Goal: Task Accomplishment & Management: Use online tool/utility

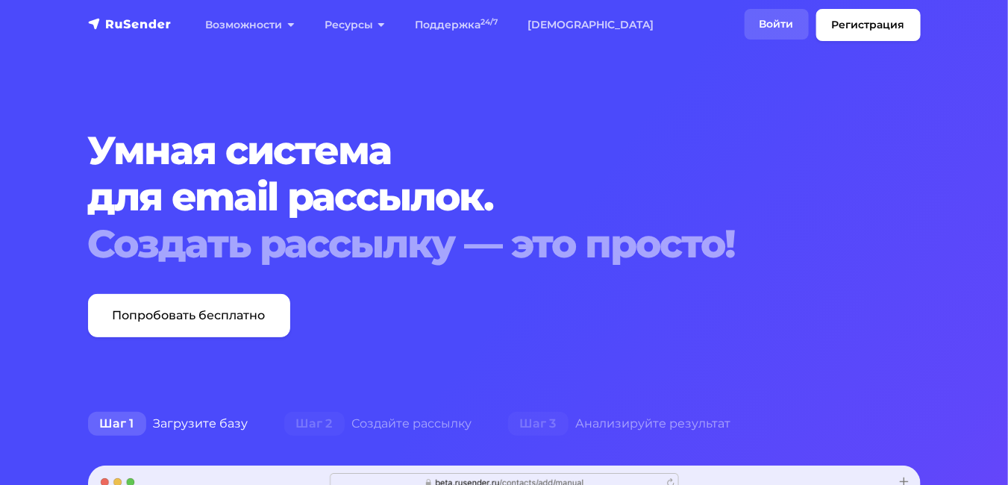
click at [786, 21] on link "Войти" at bounding box center [777, 24] width 64 height 31
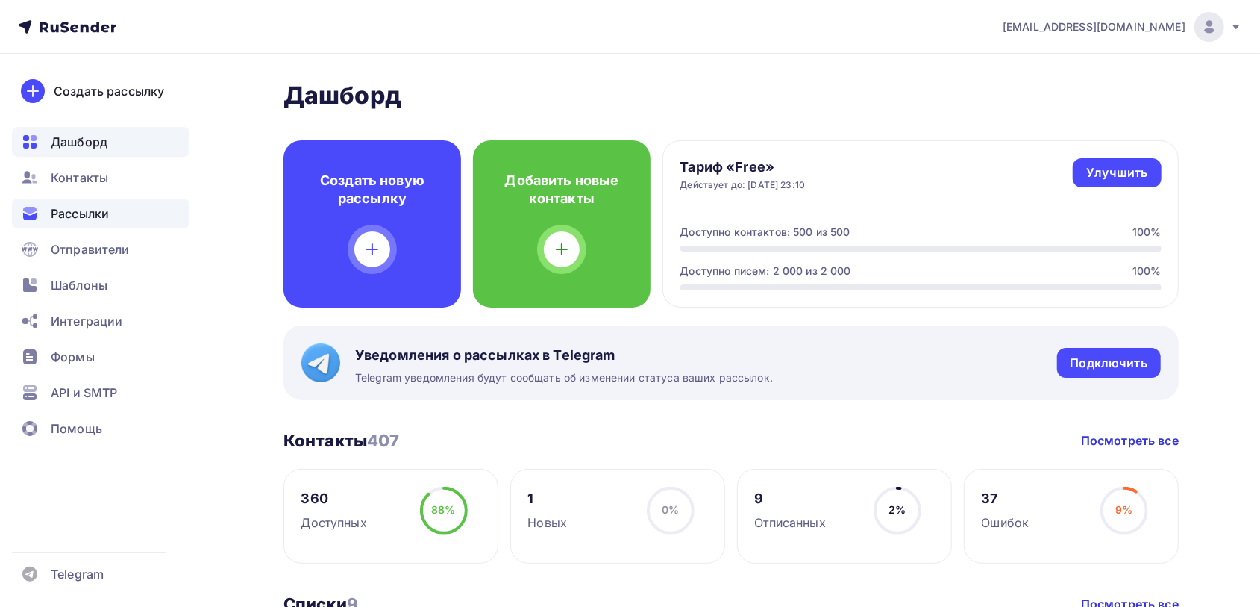
click at [101, 213] on span "Рассылки" at bounding box center [80, 213] width 58 height 18
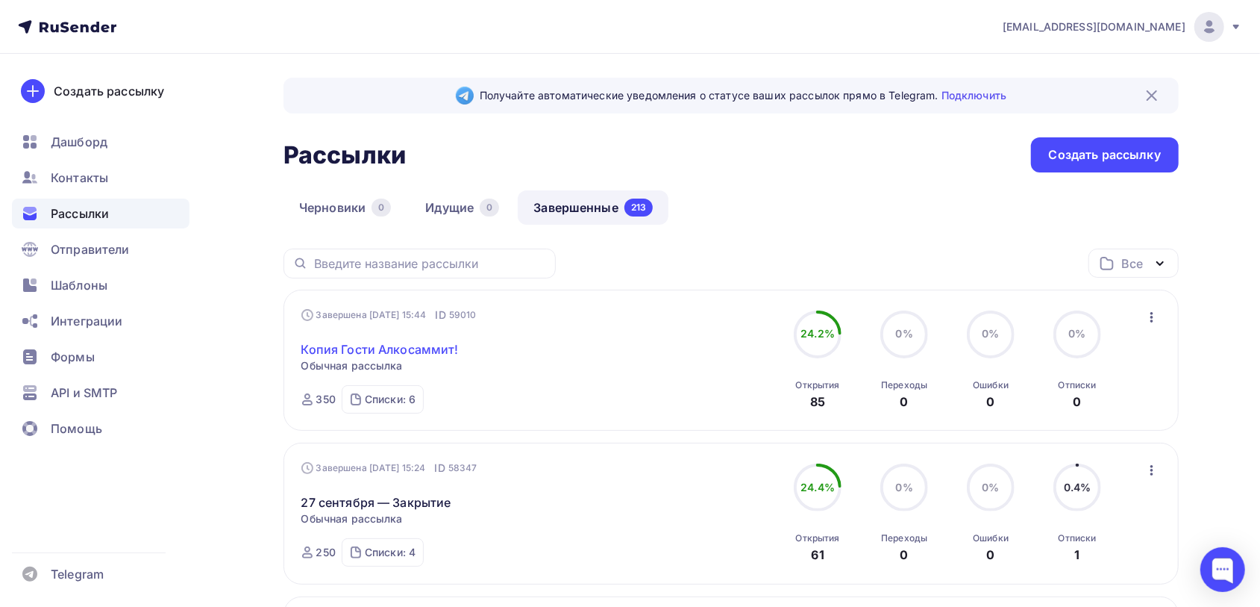
click at [412, 349] on link "Копия Гости Алкосаммит!" at bounding box center [379, 349] width 157 height 18
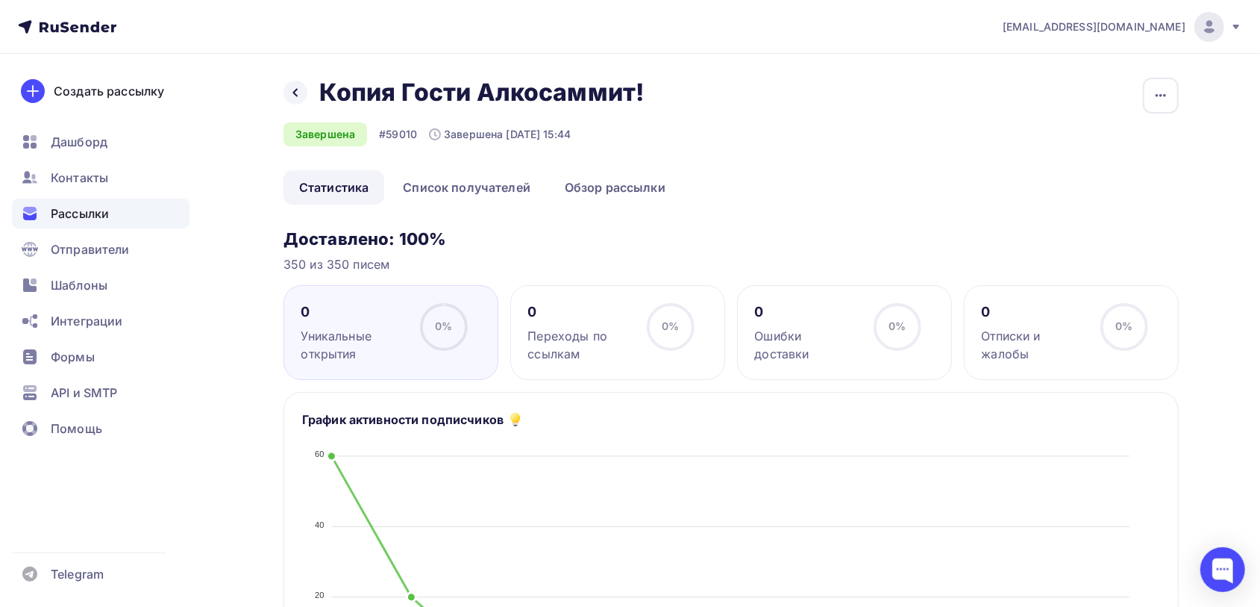
click at [98, 214] on span "Рассылки" at bounding box center [80, 213] width 58 height 18
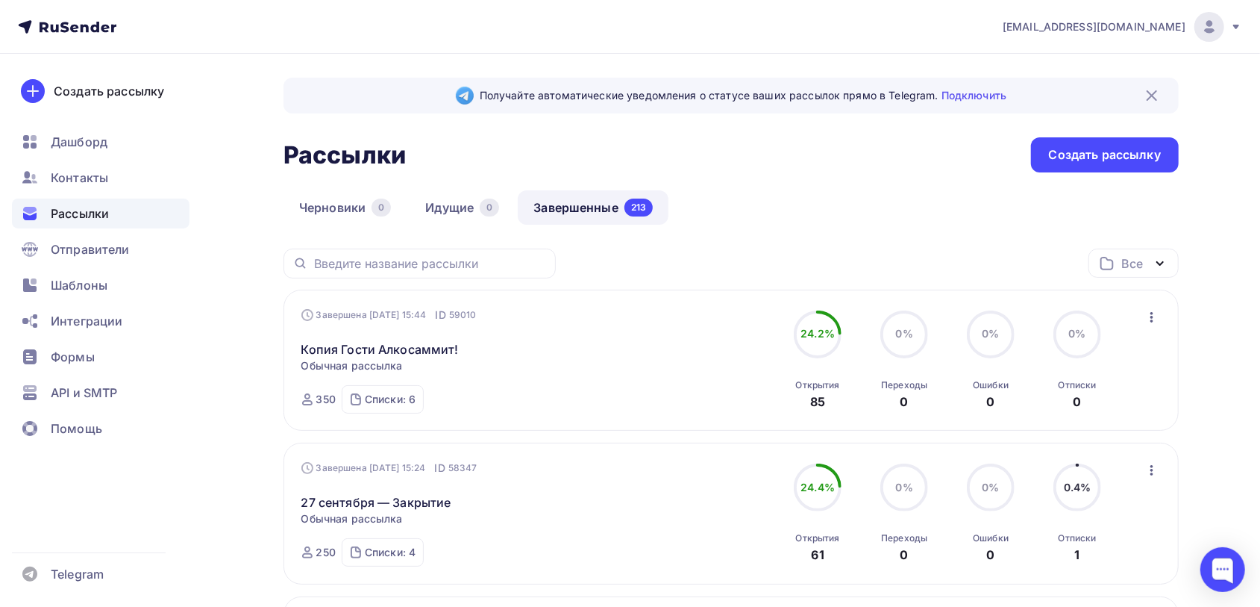
scroll to position [93, 0]
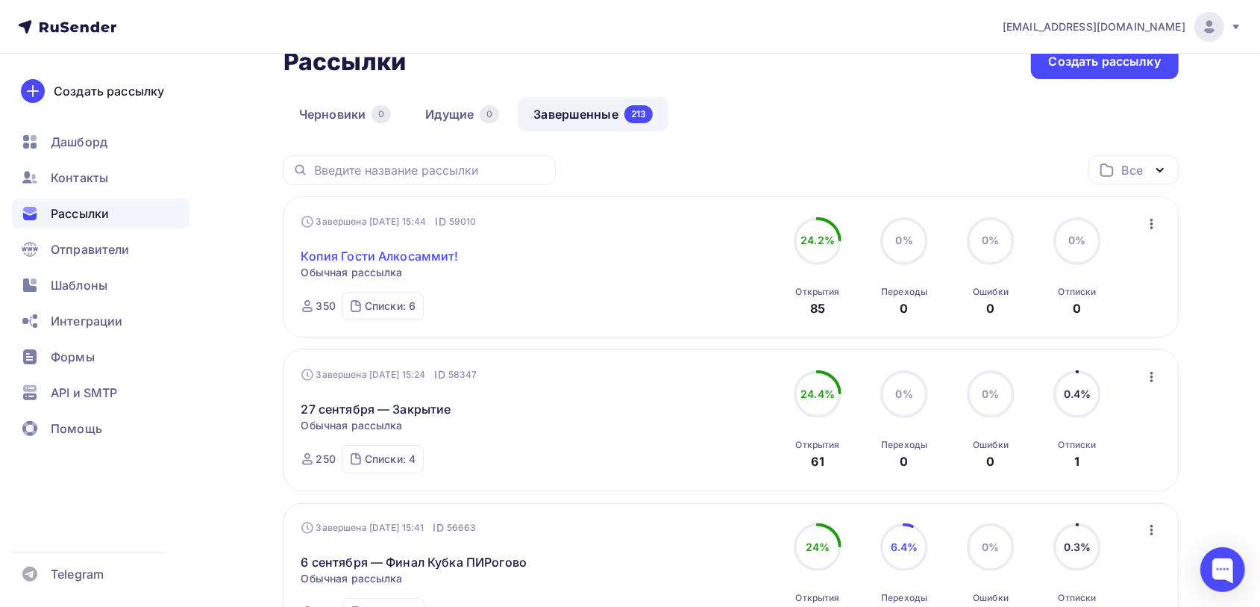
click at [348, 253] on link "Копия Гости Алкосаммит!" at bounding box center [379, 256] width 157 height 18
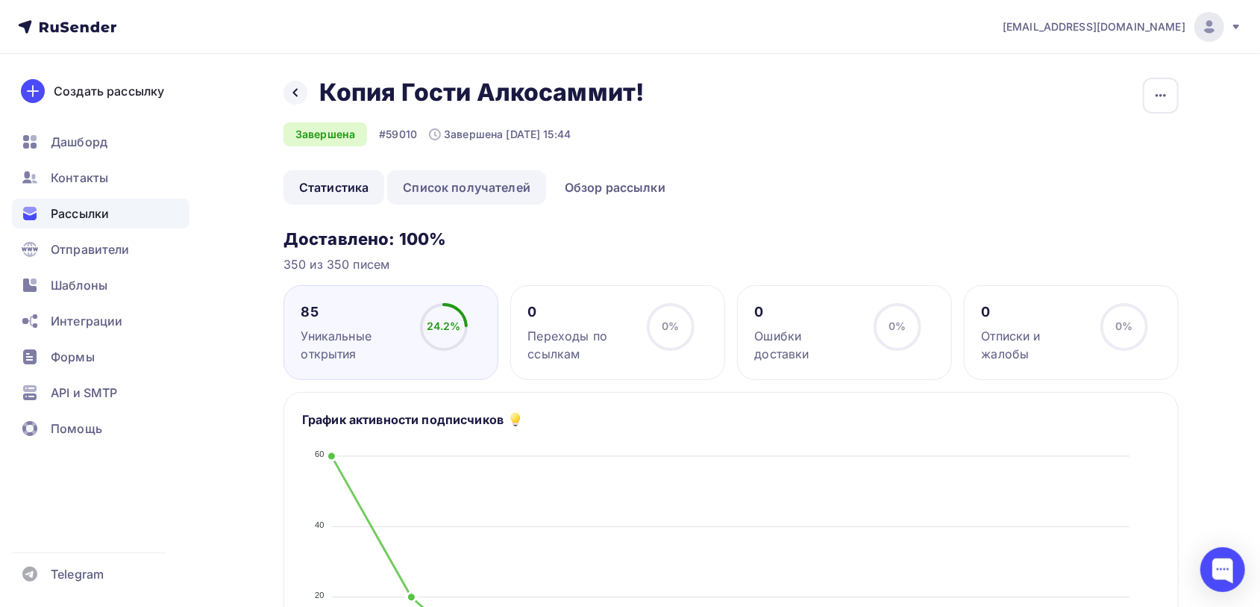
click at [457, 180] on link "Список получателей" at bounding box center [466, 187] width 159 height 34
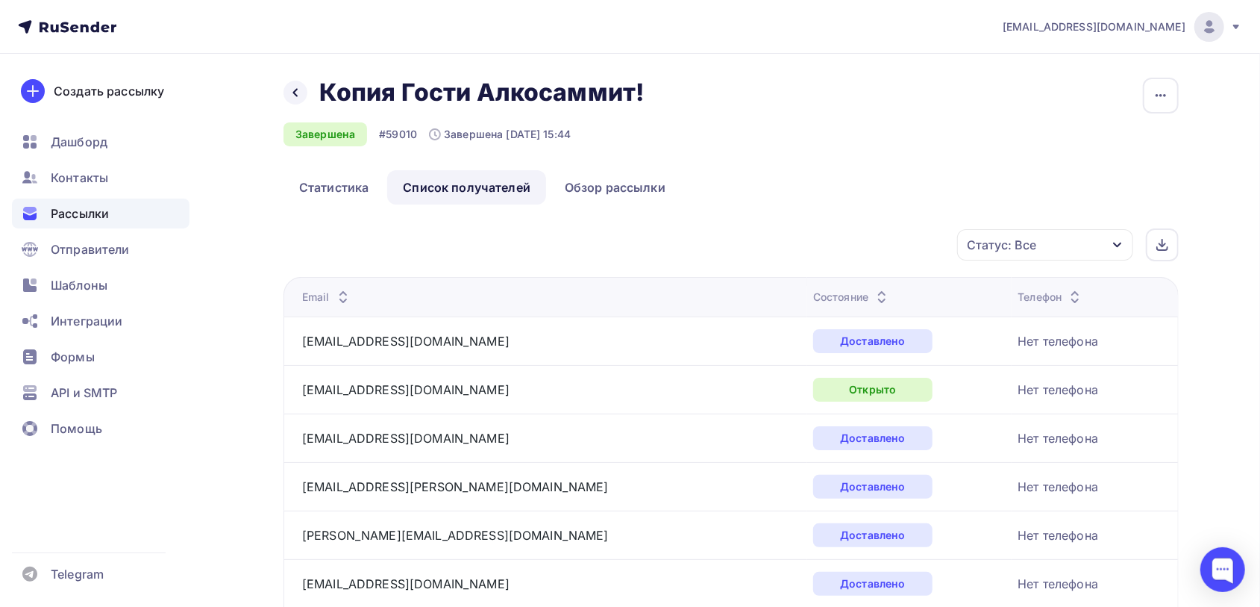
click at [491, 193] on link "Список получателей" at bounding box center [466, 187] width 159 height 34
click at [350, 188] on link "Статистика" at bounding box center [334, 187] width 101 height 34
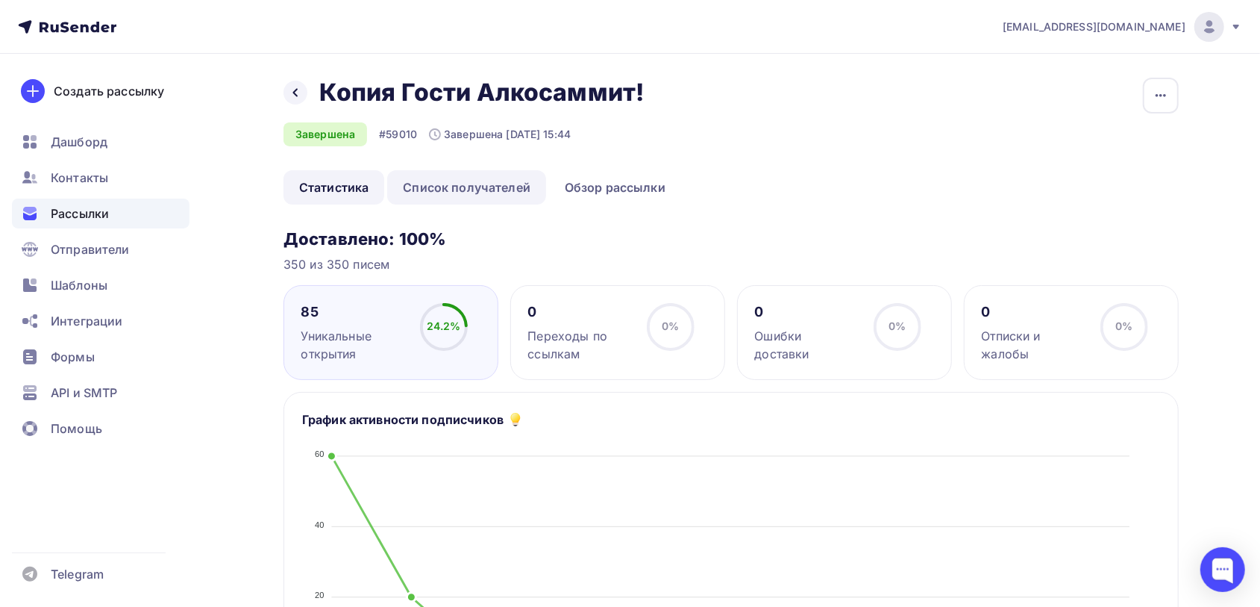
click at [446, 175] on link "Список получателей" at bounding box center [466, 187] width 159 height 34
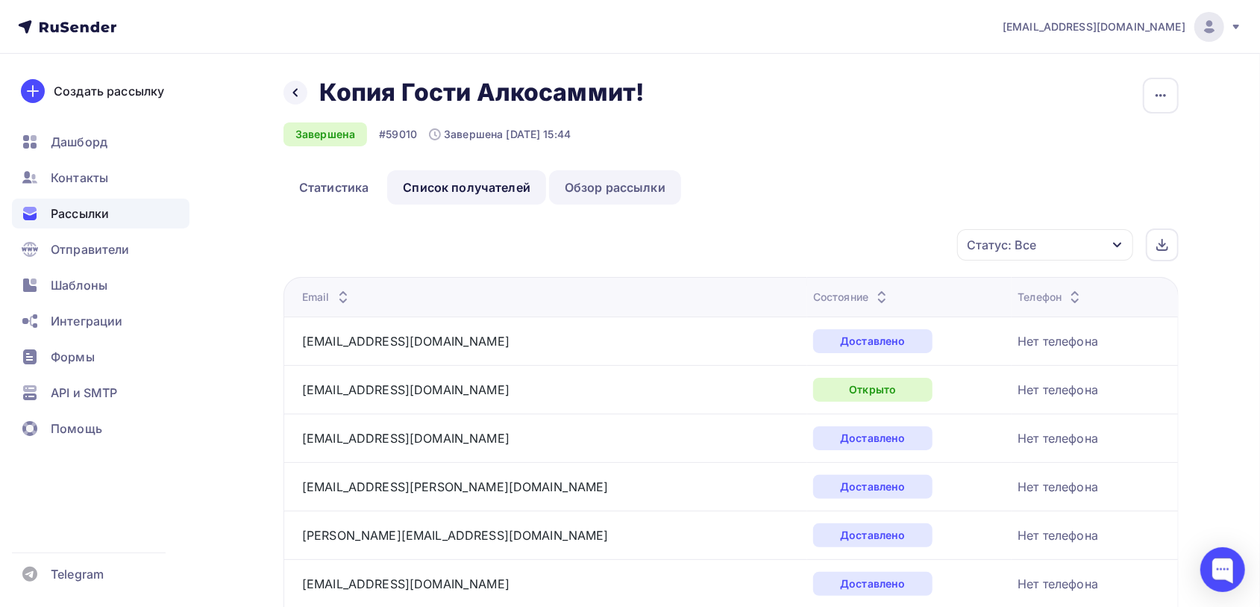
click at [608, 189] on link "Обзор рассылки" at bounding box center [615, 187] width 132 height 34
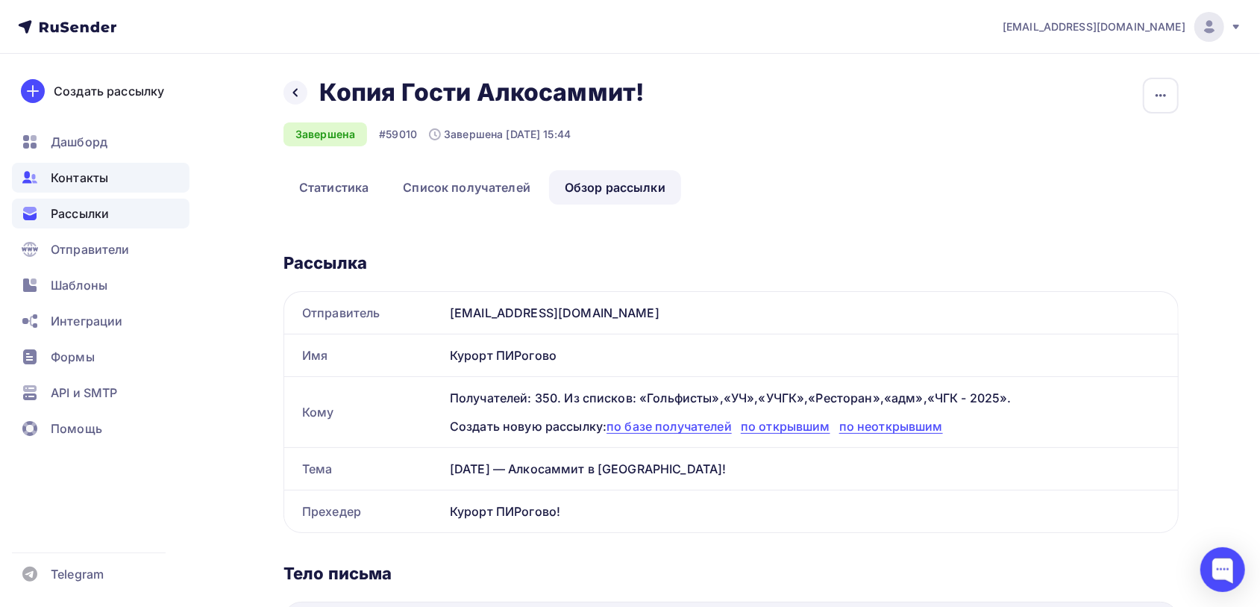
click at [71, 170] on span "Контакты" at bounding box center [79, 178] width 57 height 18
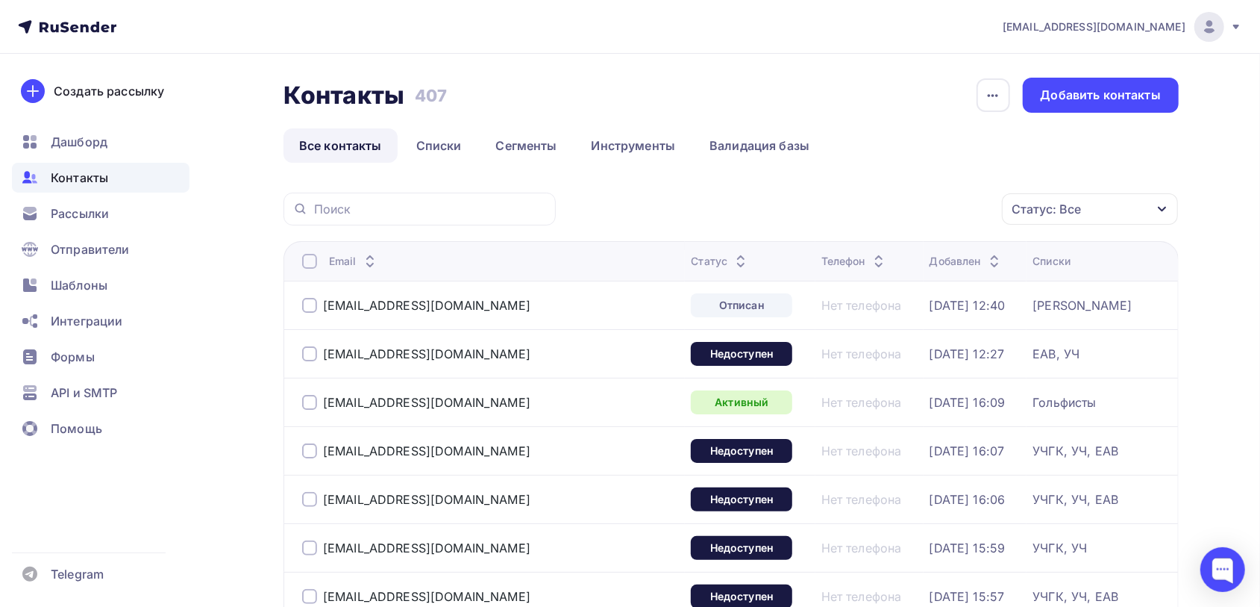
click at [324, 199] on div at bounding box center [420, 209] width 272 height 33
click at [322, 210] on input "text" at bounding box center [430, 209] width 233 height 16
paste input "'[EMAIL_ADDRESS][DOMAIN_NAME]'"
click at [319, 201] on input "'[EMAIL_ADDRESS][DOMAIN_NAME]" at bounding box center [430, 209] width 233 height 16
type input "[EMAIL_ADDRESS][DOMAIN_NAME]"
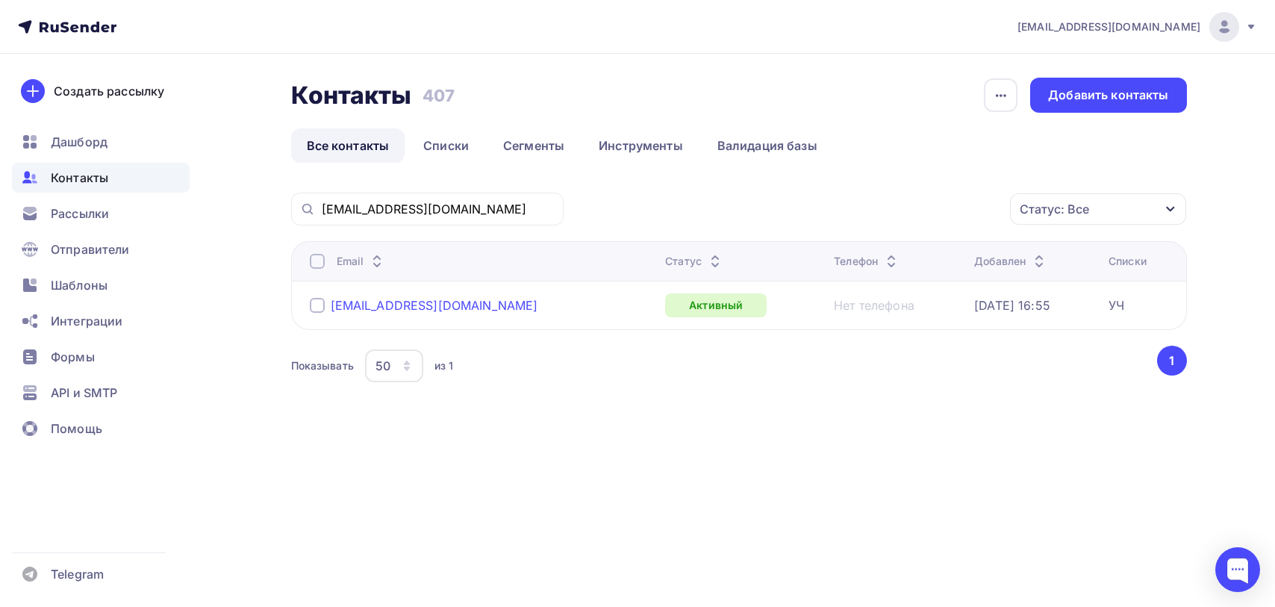
click at [391, 303] on div "[EMAIL_ADDRESS][DOMAIN_NAME]" at bounding box center [434, 305] width 207 height 15
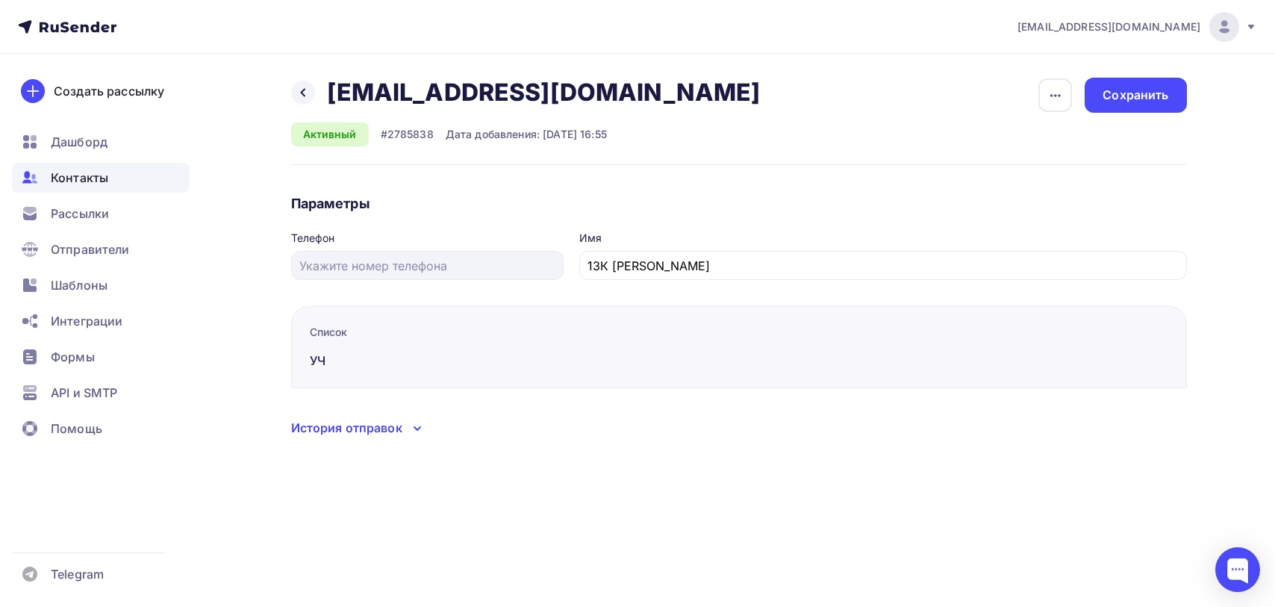
click at [336, 427] on div "История отправок" at bounding box center [346, 428] width 111 height 18
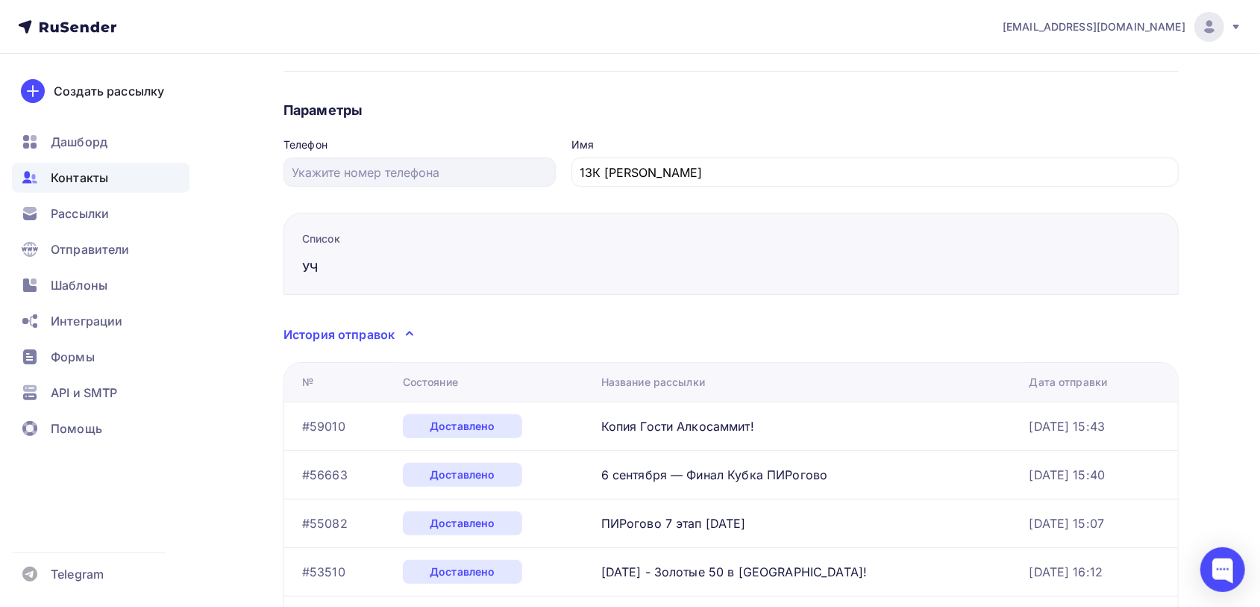
scroll to position [187, 0]
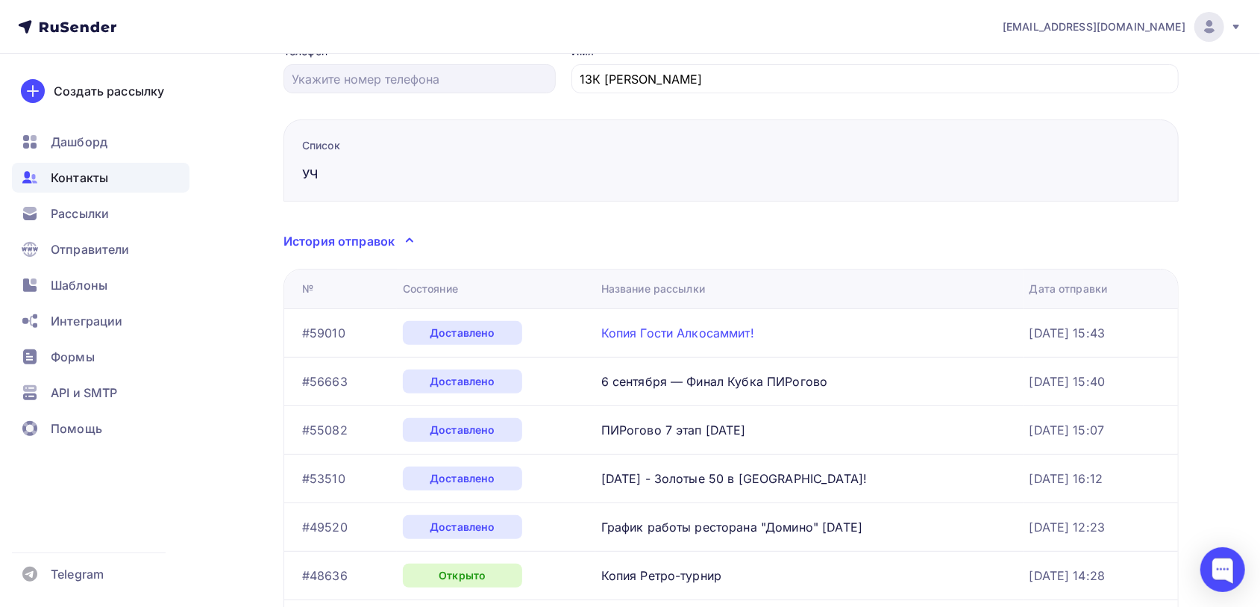
click at [672, 330] on link "Копия Гости Алкосаммит!" at bounding box center [677, 332] width 153 height 15
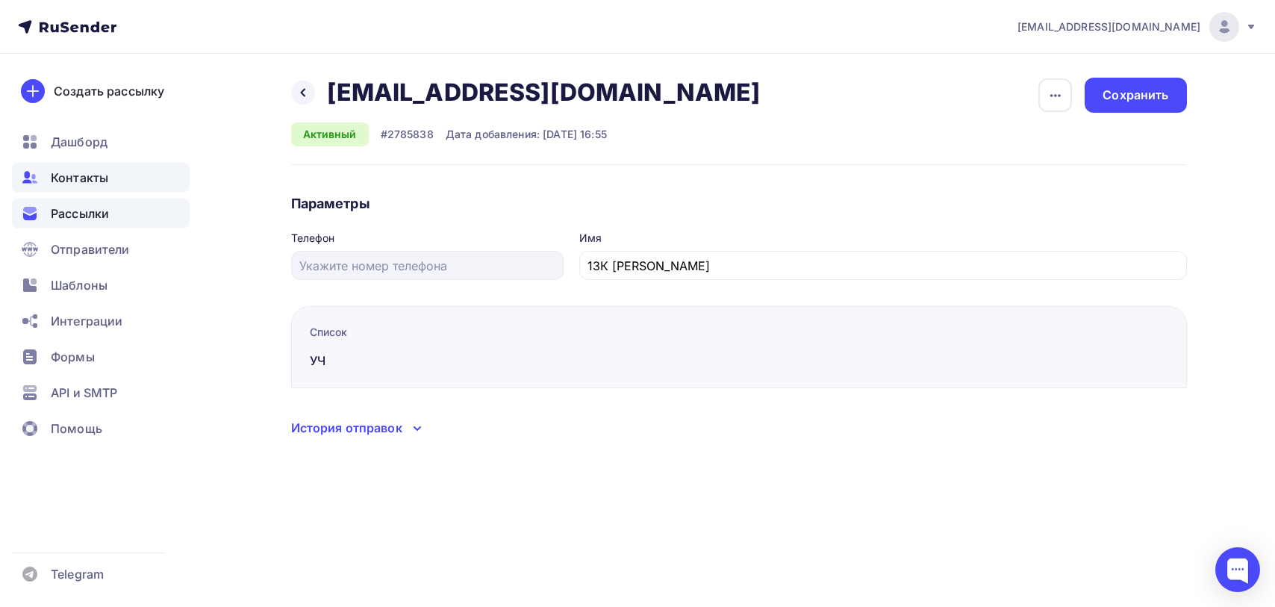
click at [101, 213] on span "Рассылки" at bounding box center [80, 213] width 58 height 18
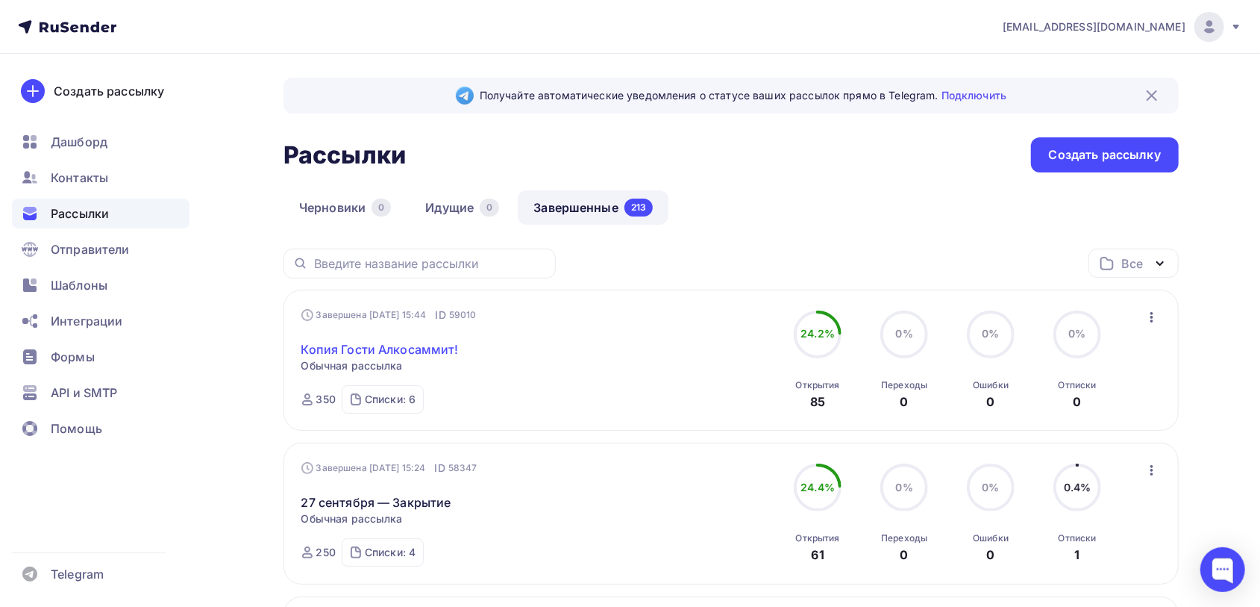
click at [430, 343] on link "Копия Гости Алкосаммит!" at bounding box center [379, 349] width 157 height 18
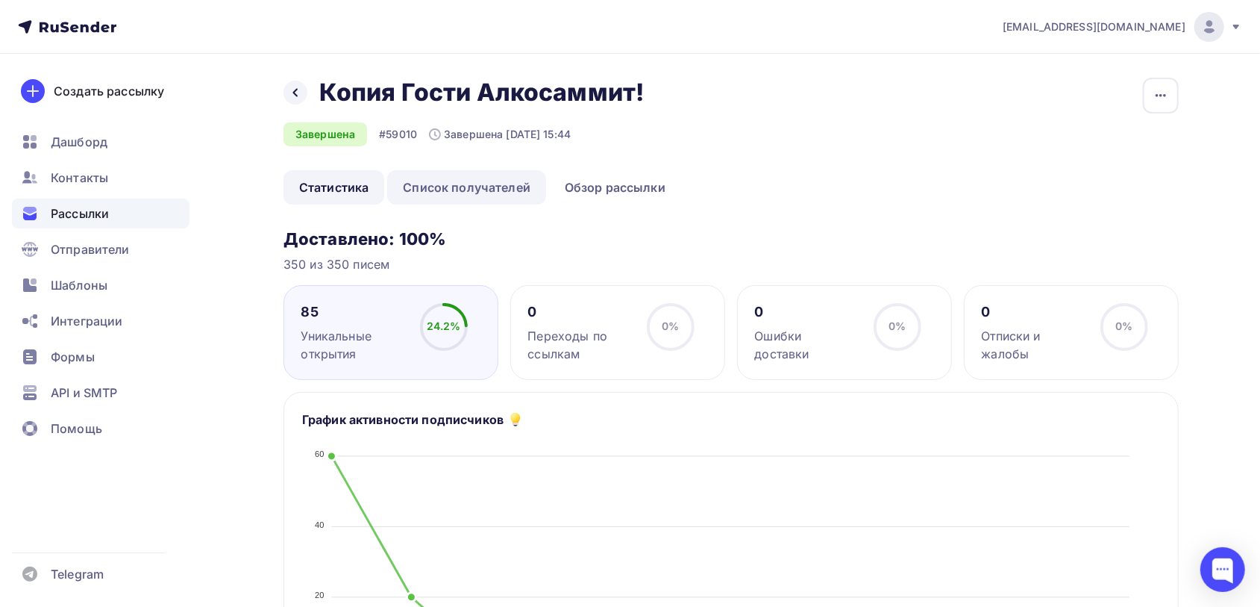
click at [454, 187] on link "Список получателей" at bounding box center [466, 187] width 159 height 34
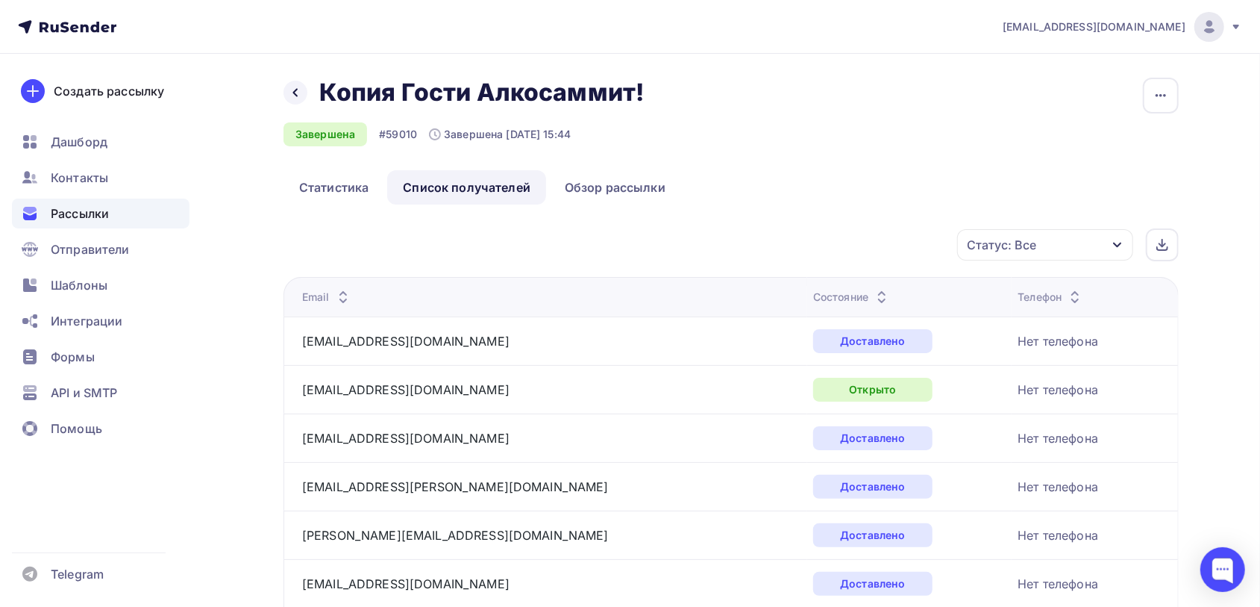
click at [339, 299] on icon at bounding box center [343, 301] width 18 height 18
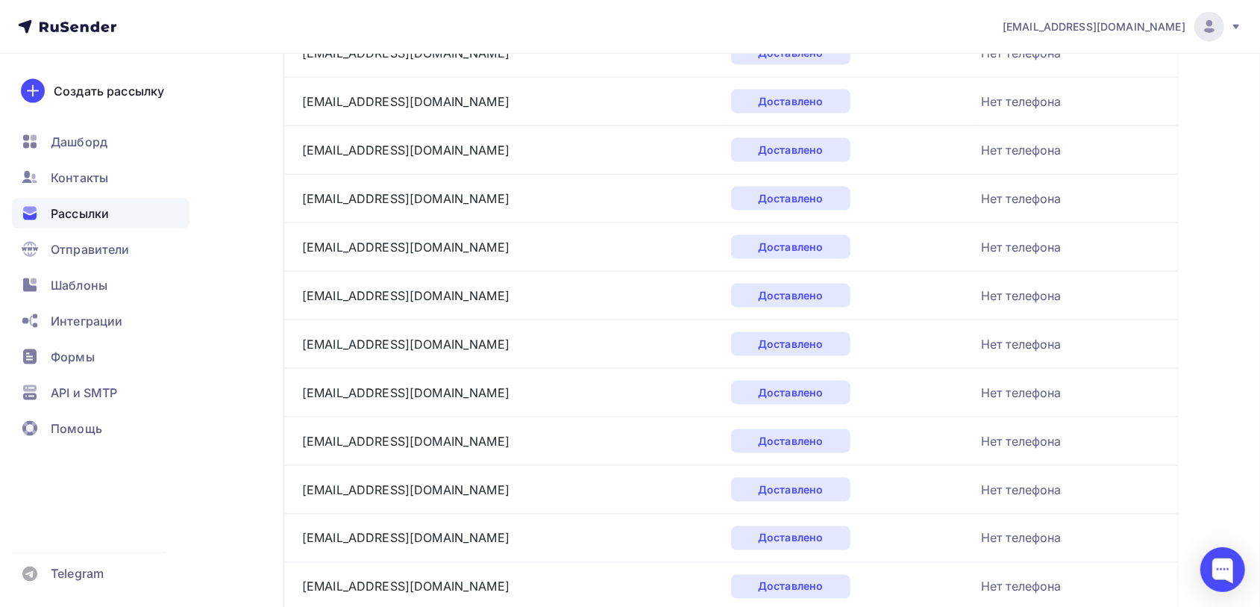
scroll to position [1399, 0]
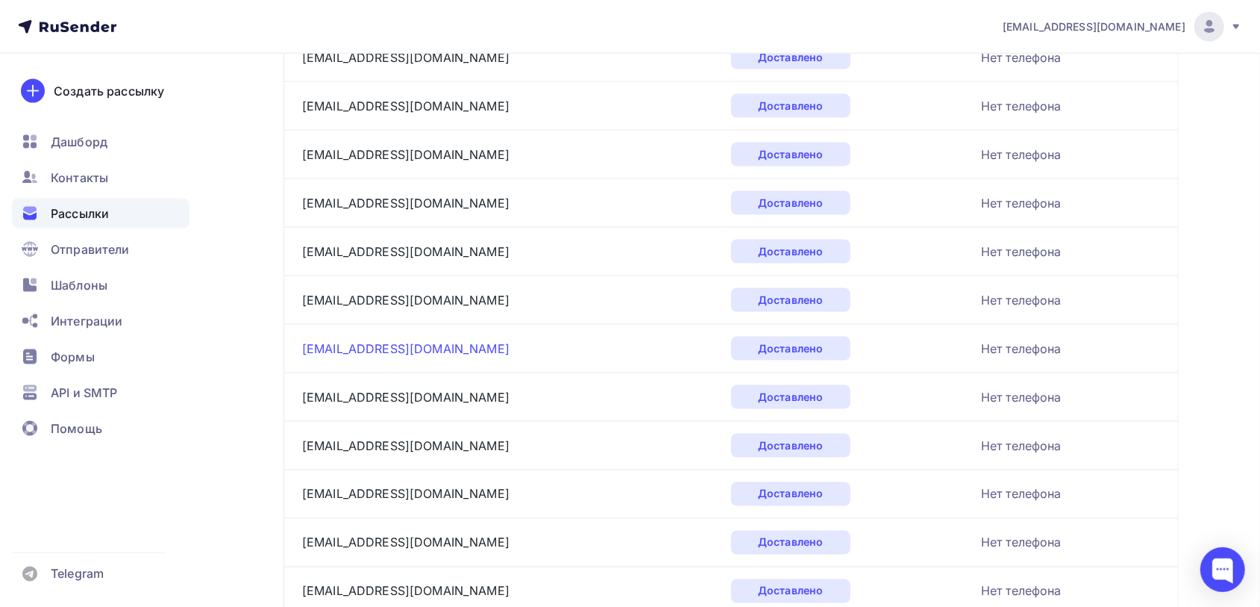
click at [389, 341] on link "[EMAIL_ADDRESS][DOMAIN_NAME]" at bounding box center [405, 348] width 207 height 15
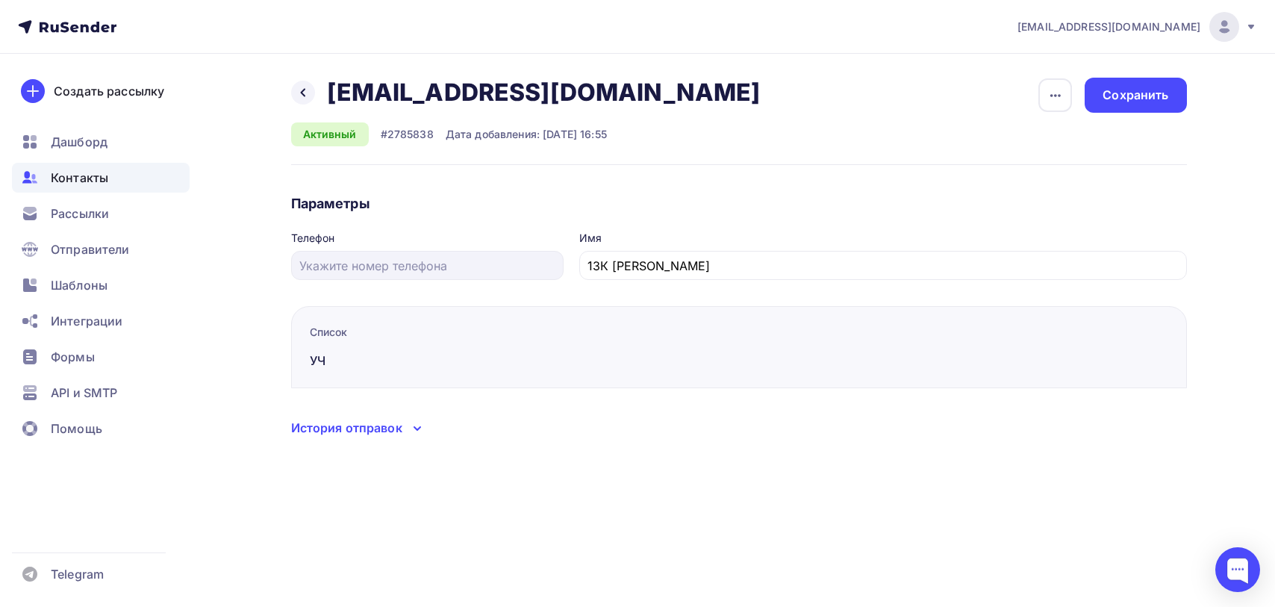
click at [400, 425] on div "История отправок" at bounding box center [346, 428] width 111 height 18
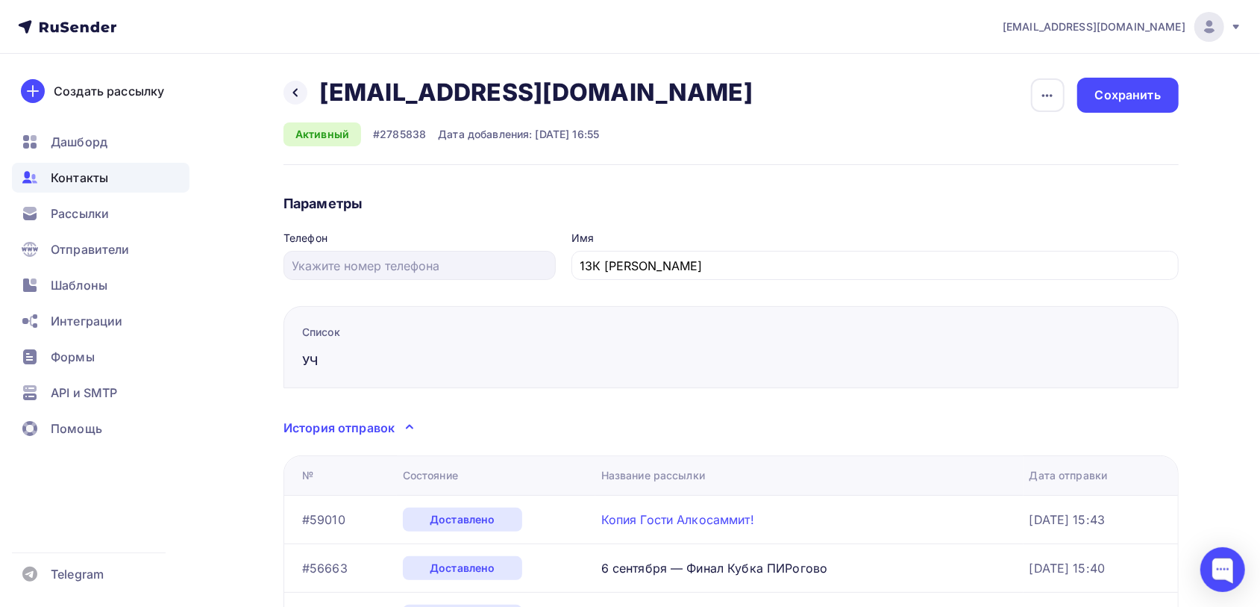
click at [640, 513] on link "Копия Гости Алкосаммит!" at bounding box center [677, 519] width 153 height 15
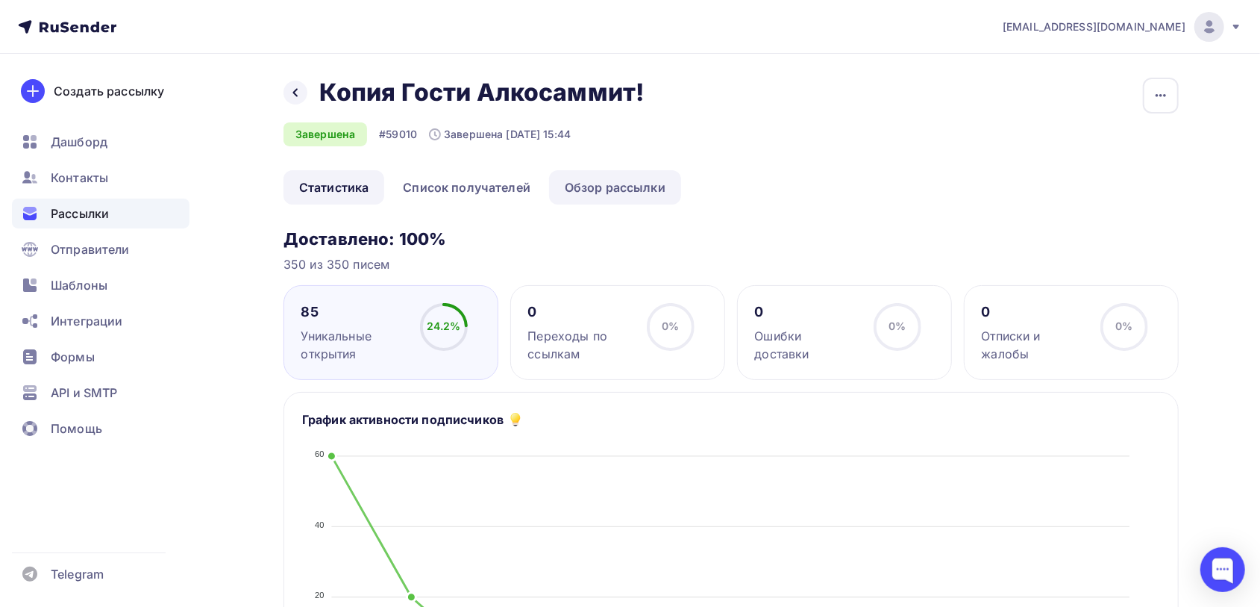
click at [600, 186] on link "Обзор рассылки" at bounding box center [615, 187] width 132 height 34
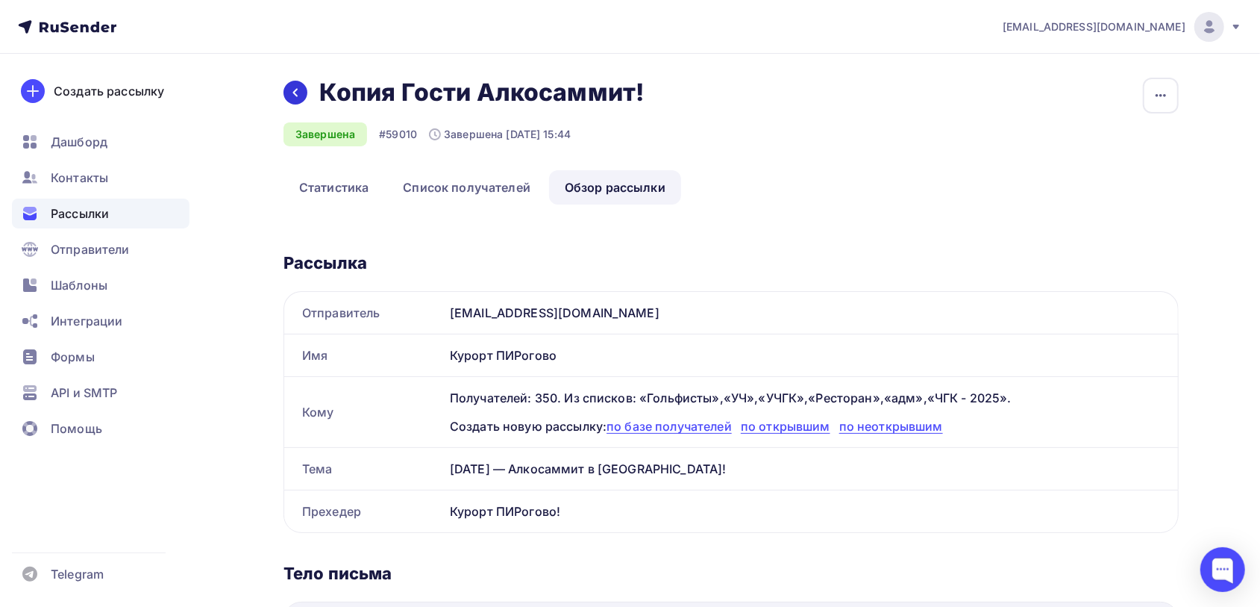
click at [296, 84] on div at bounding box center [296, 93] width 24 height 24
